Goal: Check status: Check status

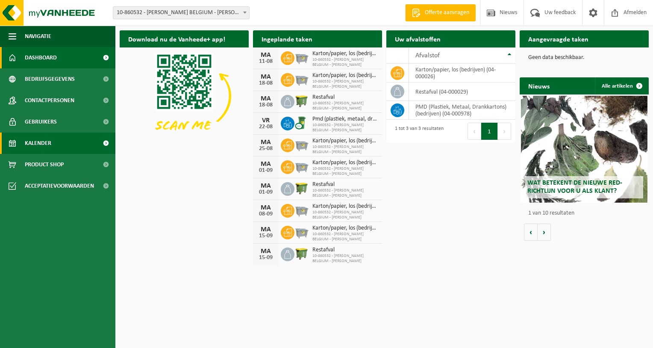
click at [43, 142] on span "Kalender" at bounding box center [38, 143] width 27 height 21
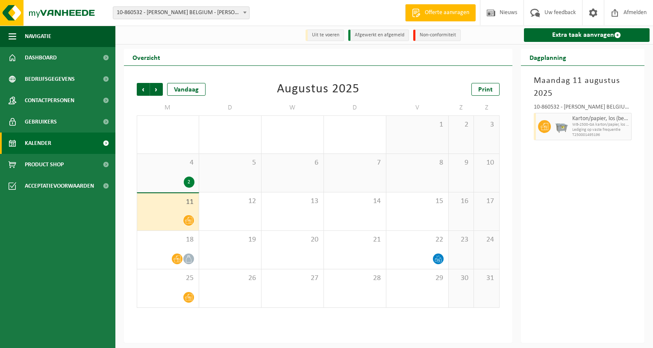
click at [181, 174] on div "4 2" at bounding box center [168, 173] width 62 height 38
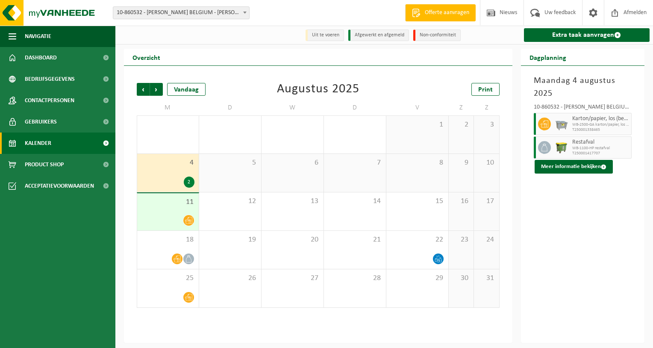
click at [174, 211] on div "11" at bounding box center [168, 211] width 62 height 37
